Goal: Check status: Check status

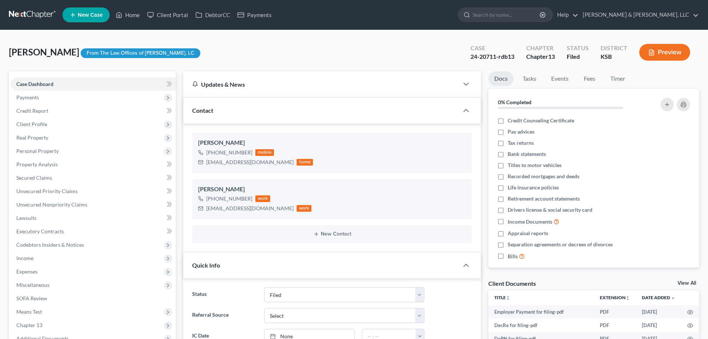
select select "6"
select select "0"
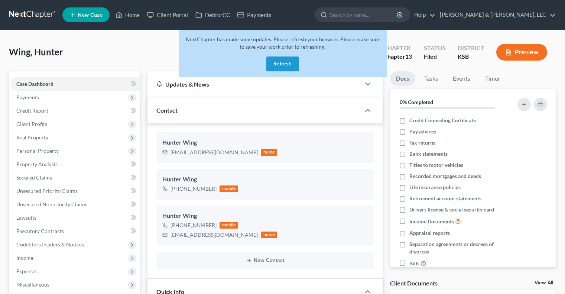
select select "6"
select select "1"
select select "0"
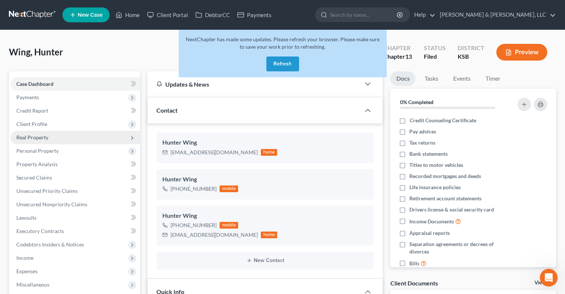
scroll to position [284, 0]
